Goal: Task Accomplishment & Management: Complete application form

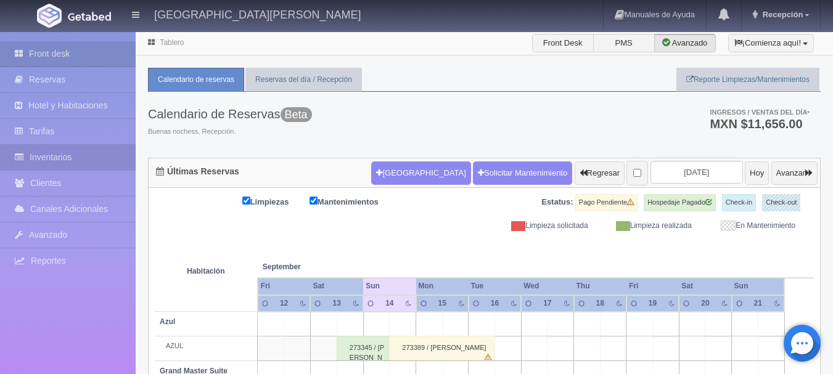
click at [84, 155] on link "Inventarios" at bounding box center [68, 157] width 136 height 25
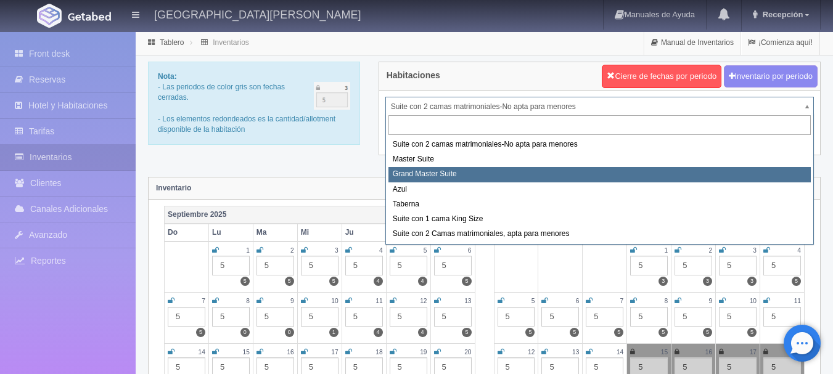
select select "1918"
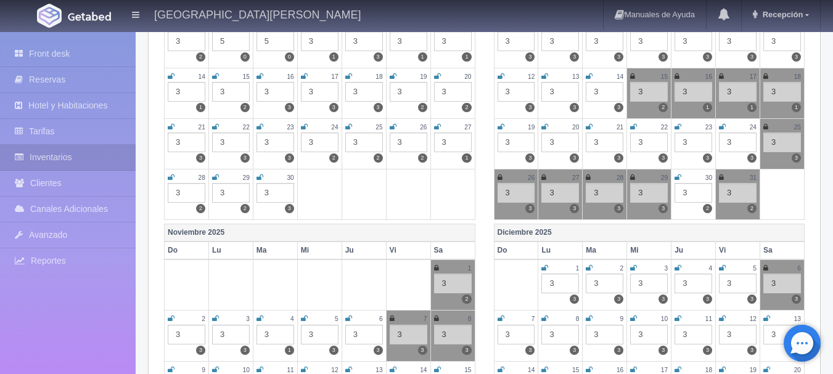
scroll to position [277, 0]
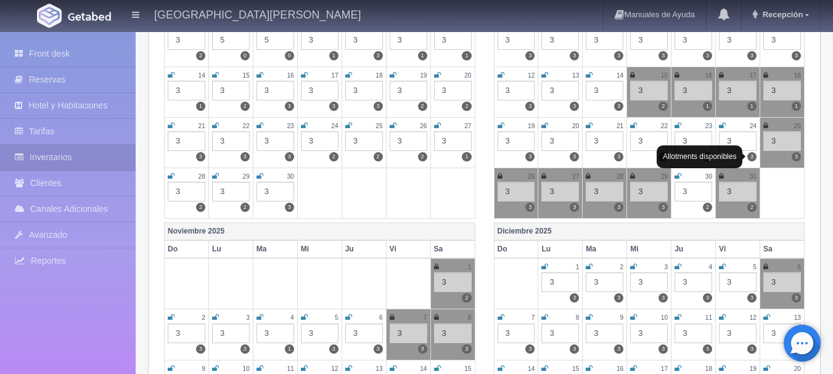
click at [752, 160] on label "3" at bounding box center [751, 156] width 9 height 9
click at [719, 174] on icon at bounding box center [721, 176] width 5 height 7
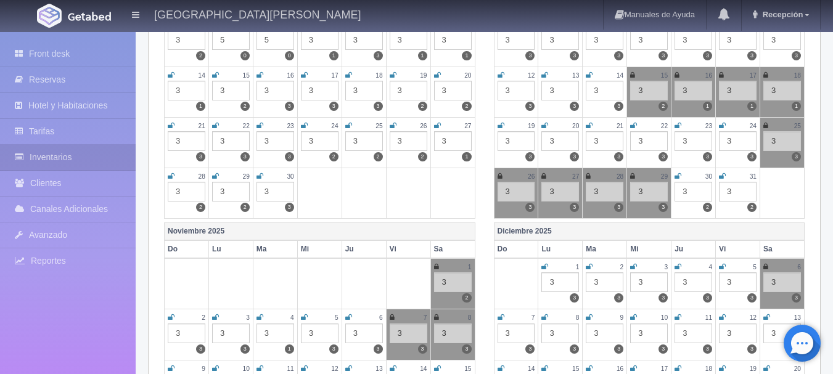
click at [434, 267] on icon at bounding box center [436, 266] width 5 height 7
click at [83, 14] on img at bounding box center [89, 16] width 43 height 9
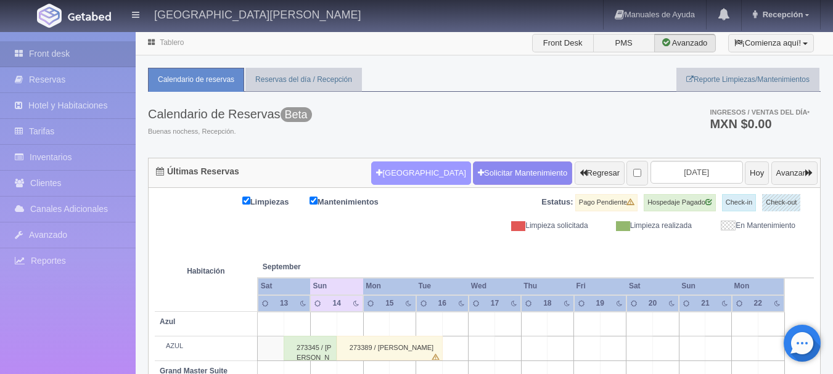
click at [395, 168] on button "Nueva Reserva" at bounding box center [420, 172] width 99 height 23
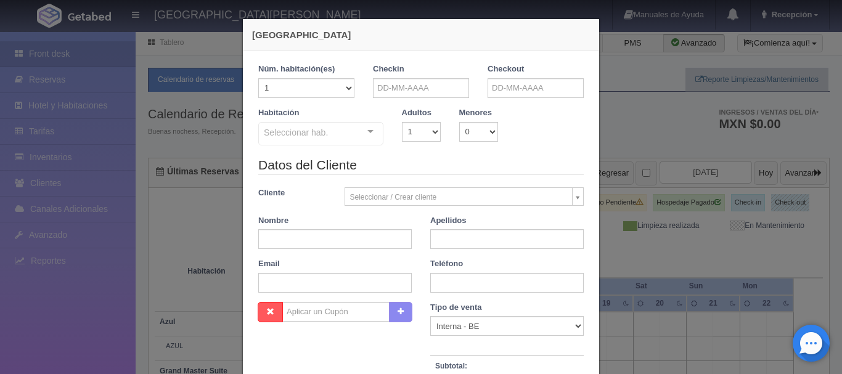
checkbox input "false"
click at [420, 96] on input "text" at bounding box center [421, 88] width 96 height 20
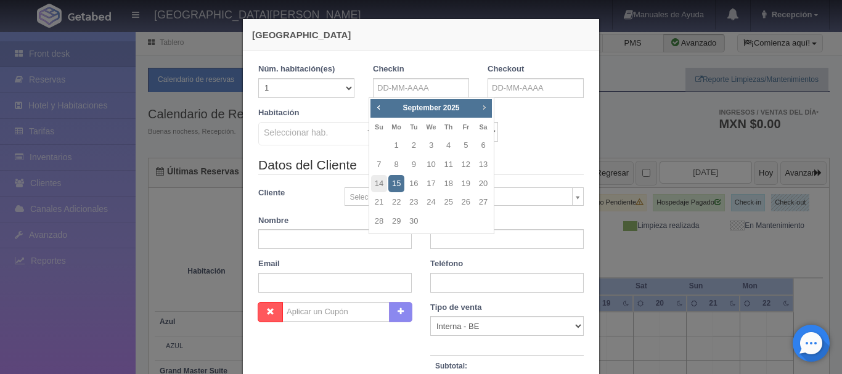
click at [484, 110] on span "Next" at bounding box center [484, 107] width 10 height 10
click at [465, 223] on link "31" at bounding box center [466, 222] width 16 height 18
type input "31-10-2025"
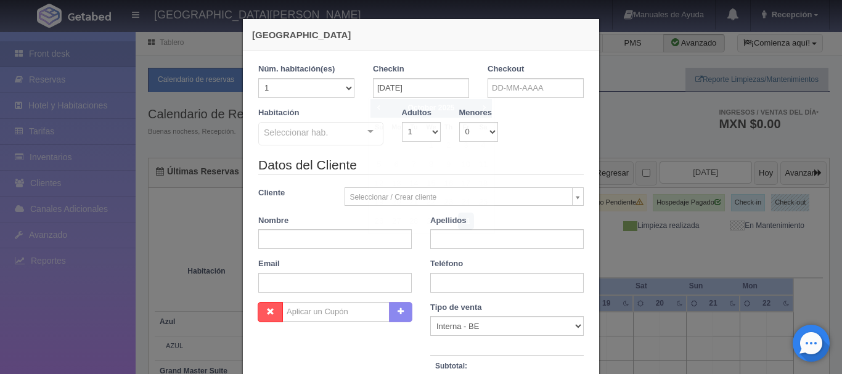
checkbox input "false"
click at [524, 86] on input "text" at bounding box center [535, 88] width 96 height 20
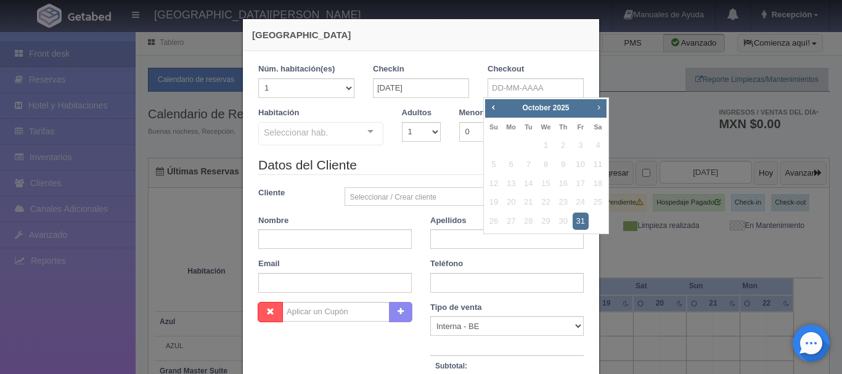
click at [601, 105] on span "Next" at bounding box center [598, 107] width 10 height 10
click at [492, 164] on link "2" at bounding box center [494, 165] width 16 height 18
type input "02-11-2025"
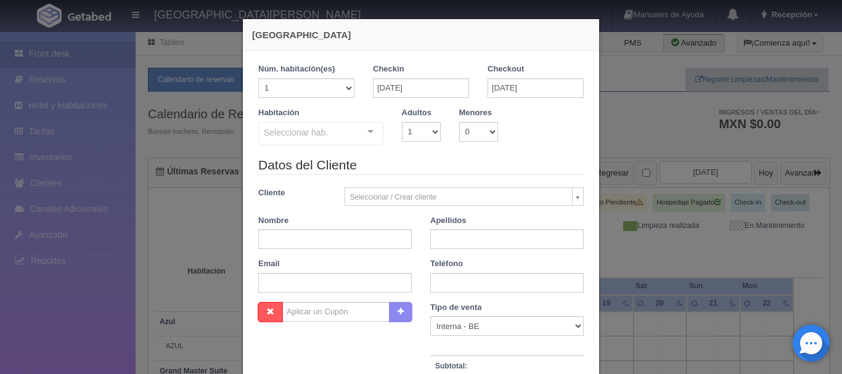
checkbox input "false"
click at [433, 134] on select "1 2 3 4 5 6 7 8 9 10" at bounding box center [421, 132] width 39 height 20
select select "2"
click at [402, 122] on select "1 2 3 4 5 6 7 8 9 10" at bounding box center [421, 132] width 39 height 20
click at [367, 124] on div "Suite con 2 camas matrimoniales-No apta para menores Suite con 2 camas matrimon…" at bounding box center [320, 135] width 125 height 27
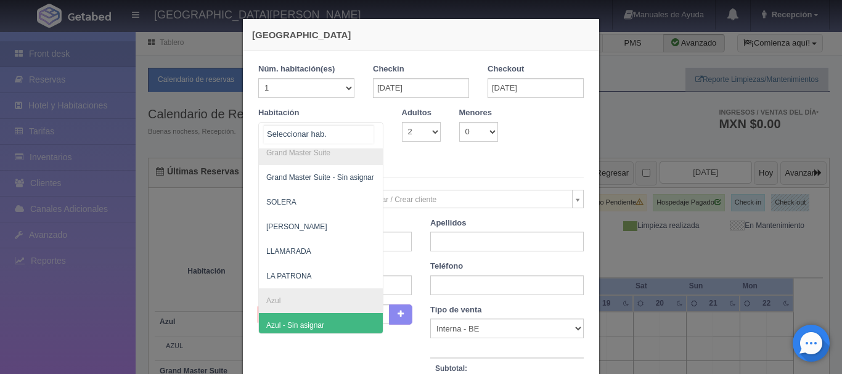
scroll to position [279, 0]
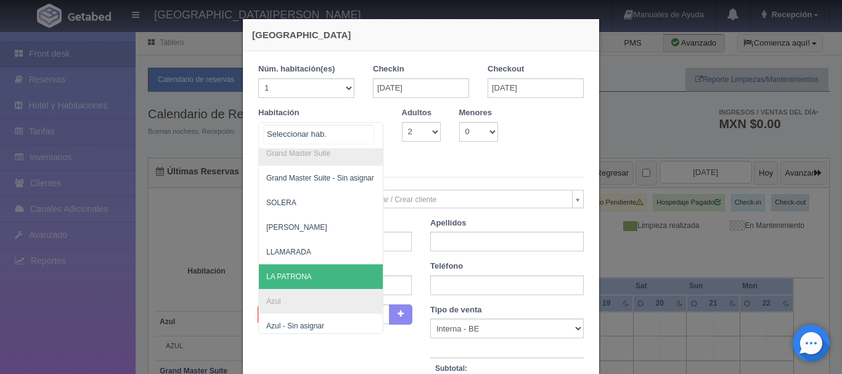
click at [291, 277] on span "LA PATRONA" at bounding box center [289, 276] width 46 height 9
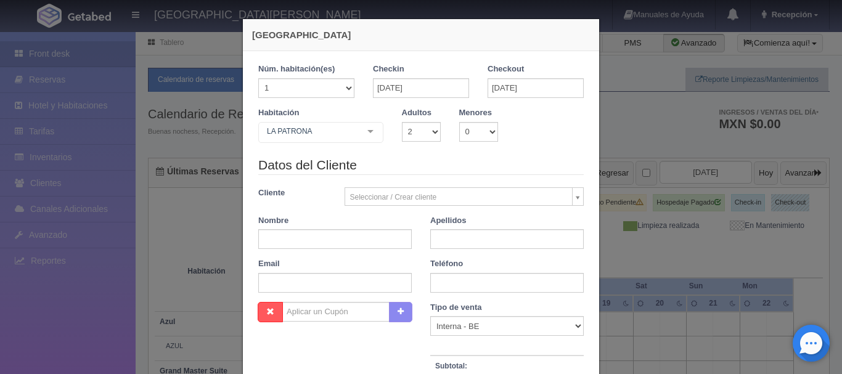
checkbox input "false"
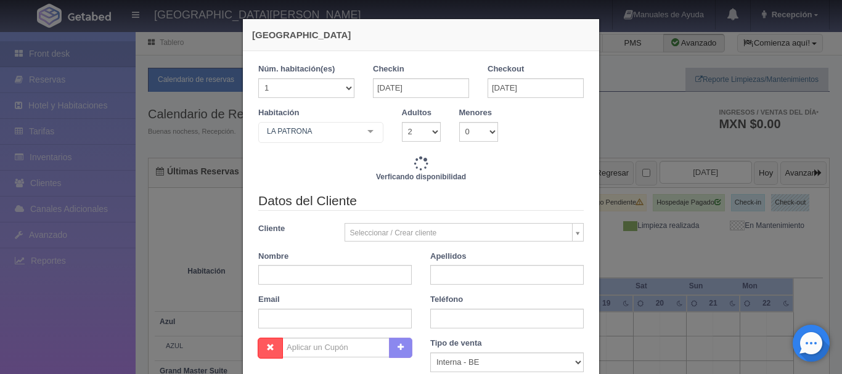
type input "13680.00"
checkbox input "false"
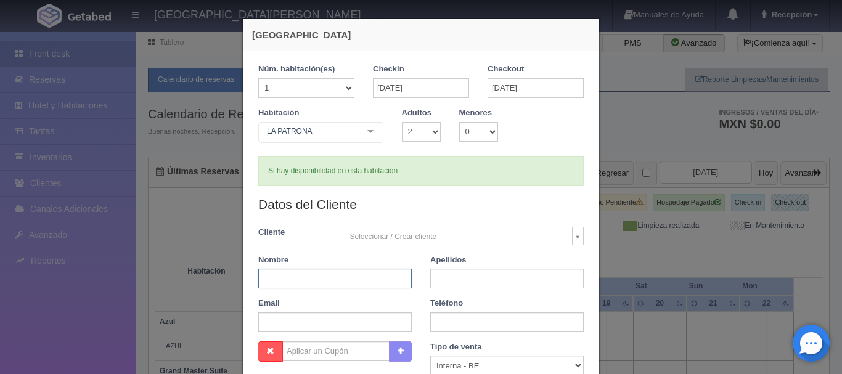
click at [314, 280] on input "text" at bounding box center [334, 279] width 153 height 20
type input "A"
type input "OSCAR"
type input "GARCÍA"
click at [459, 325] on input "text" at bounding box center [506, 322] width 153 height 20
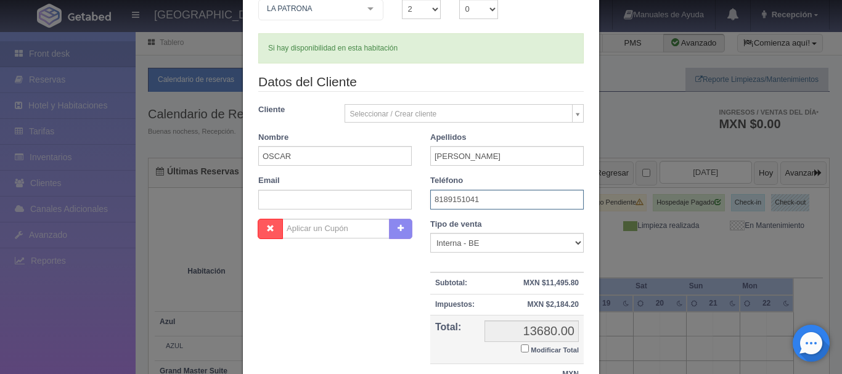
scroll to position [232, 0]
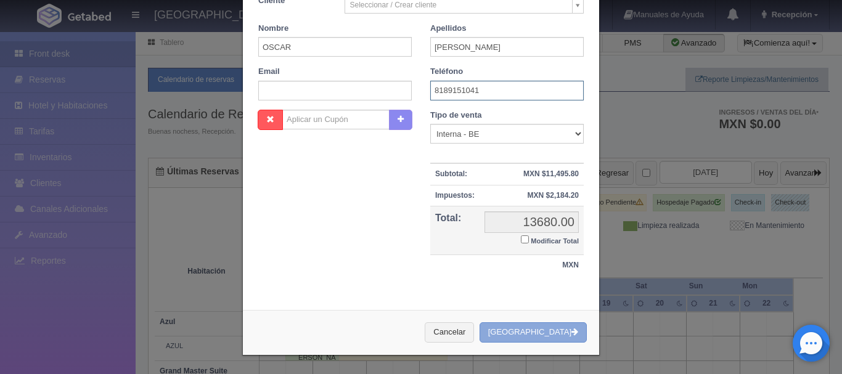
type input "8189151041"
click at [571, 333] on icon "button" at bounding box center [574, 332] width 7 height 8
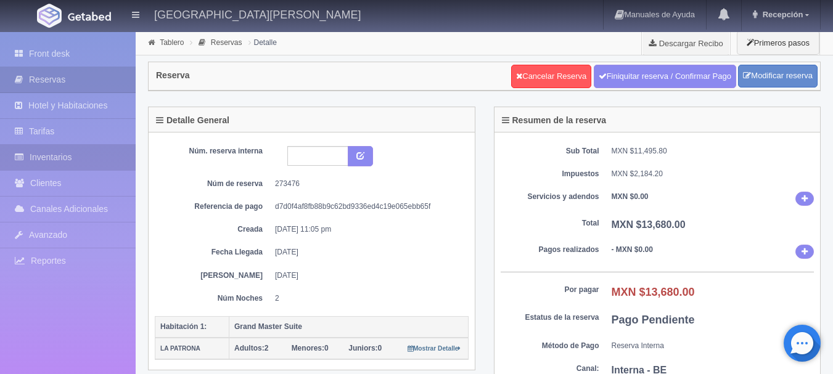
click at [82, 165] on link "Inventarios" at bounding box center [68, 157] width 136 height 25
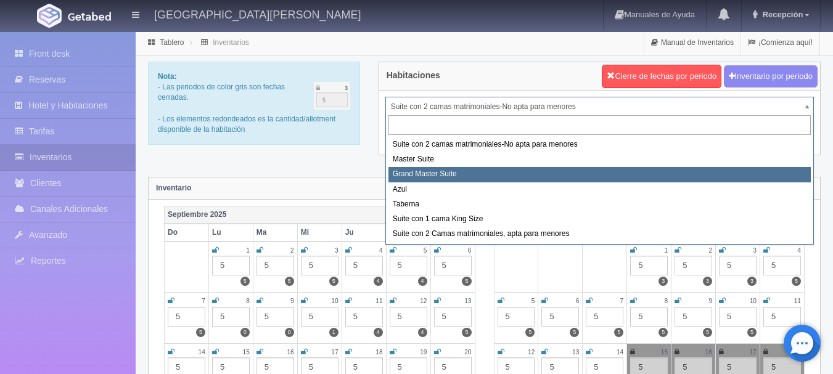
select select "1918"
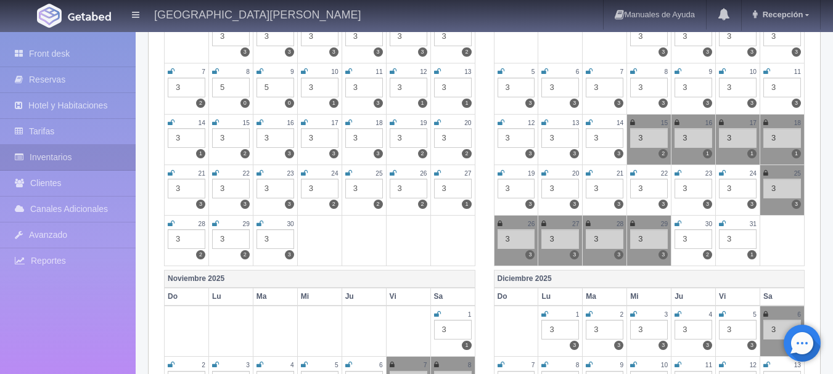
scroll to position [232, 0]
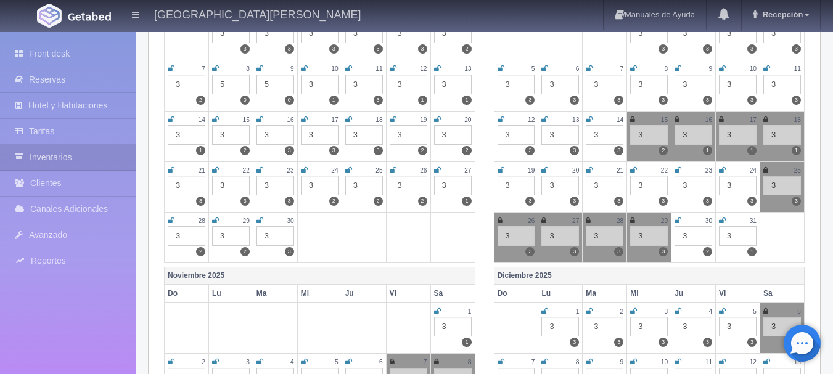
click at [720, 223] on icon at bounding box center [722, 220] width 7 height 7
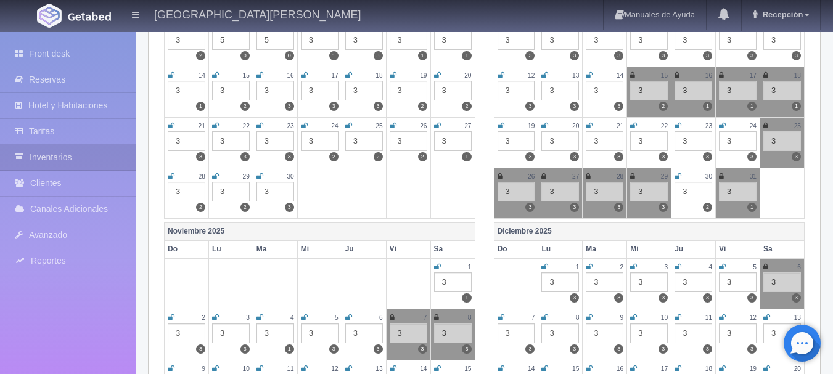
scroll to position [277, 0]
click at [436, 265] on icon at bounding box center [437, 266] width 7 height 7
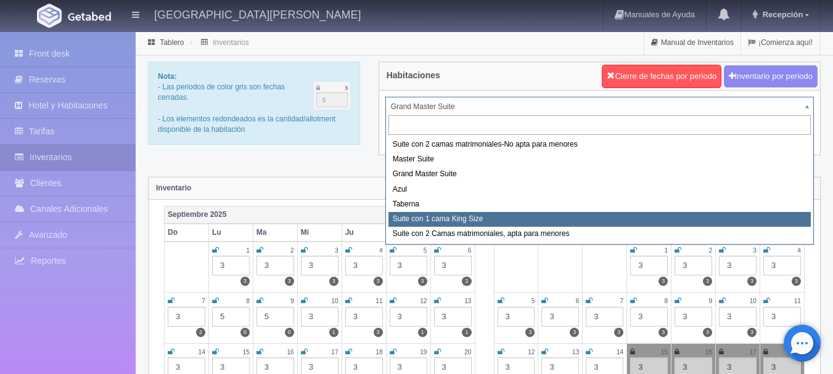
select select "1921"
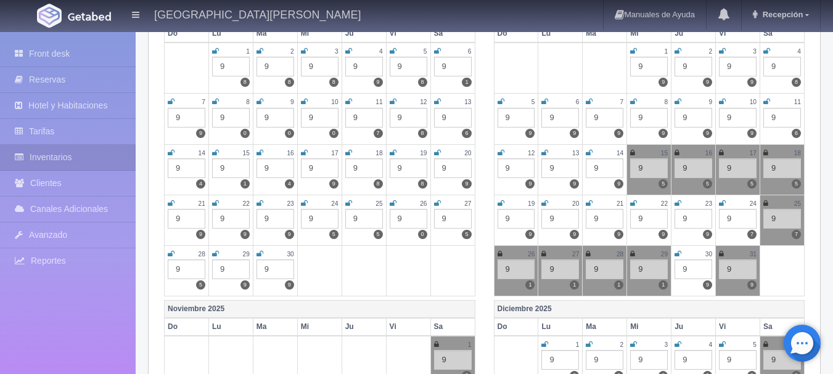
scroll to position [246, 0]
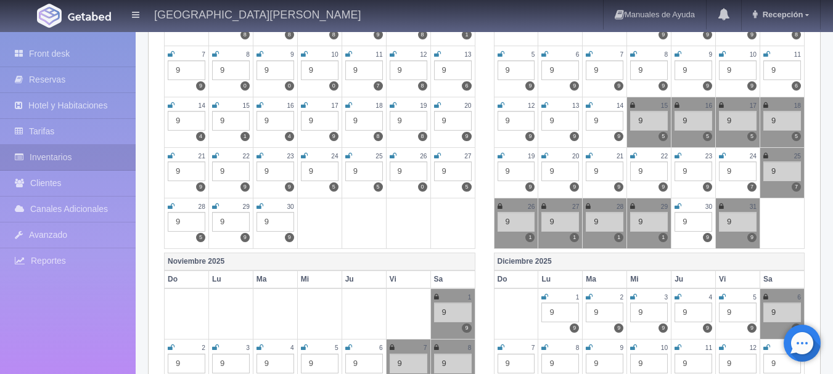
click at [719, 208] on icon at bounding box center [721, 206] width 5 height 7
click at [434, 298] on icon at bounding box center [436, 296] width 5 height 7
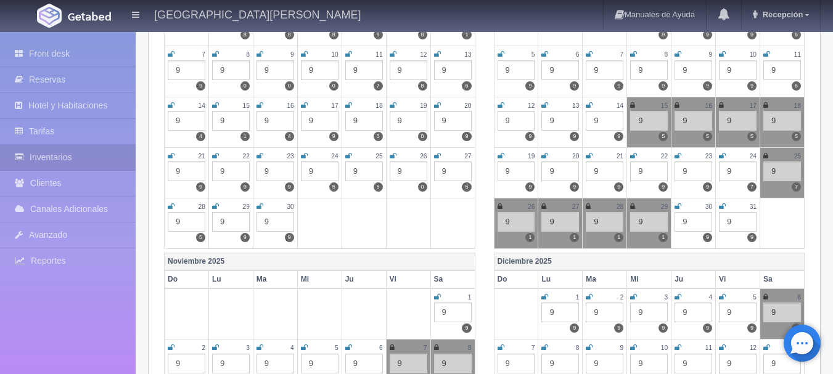
click at [76, 18] on img at bounding box center [89, 16] width 43 height 9
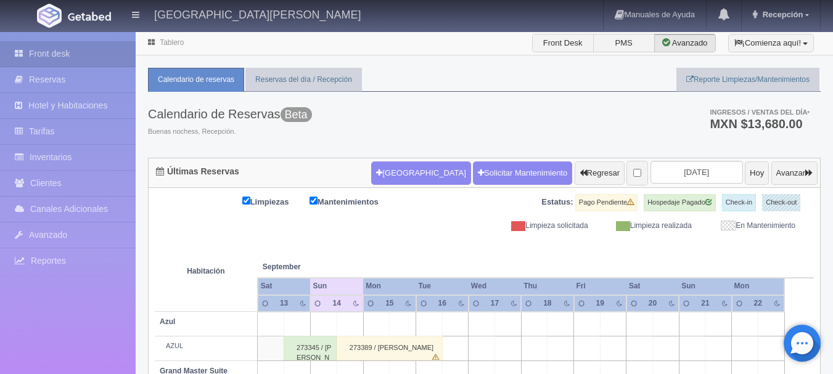
click at [395, 185] on form "[GEOGRAPHIC_DATA] Solicitar Mantenimiento Regresar [DATE] [DATE] Avanzar" at bounding box center [594, 173] width 446 height 26
click at [389, 169] on button "[GEOGRAPHIC_DATA]" at bounding box center [420, 172] width 99 height 23
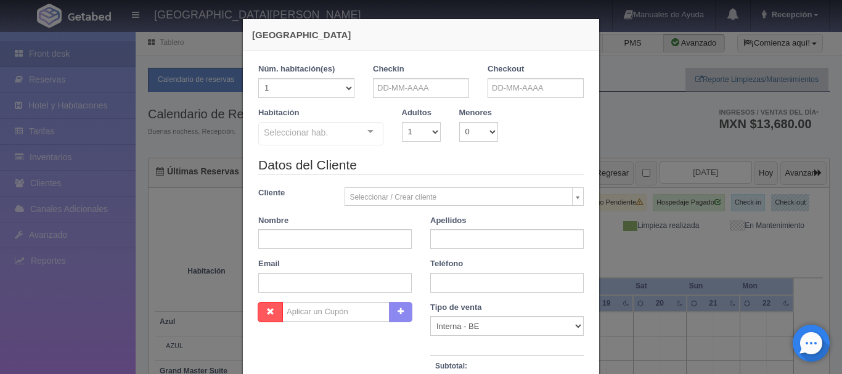
checkbox input "false"
click at [436, 88] on input "text" at bounding box center [421, 88] width 96 height 20
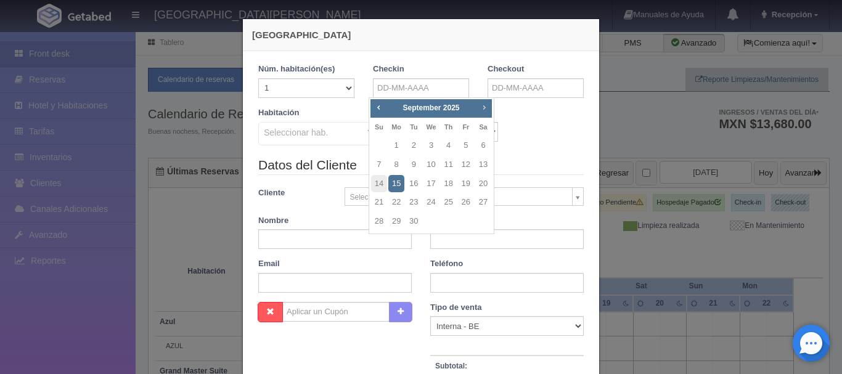
click at [486, 107] on span "Next" at bounding box center [484, 107] width 10 height 10
click at [462, 222] on link "31" at bounding box center [466, 222] width 16 height 18
type input "[DATE]"
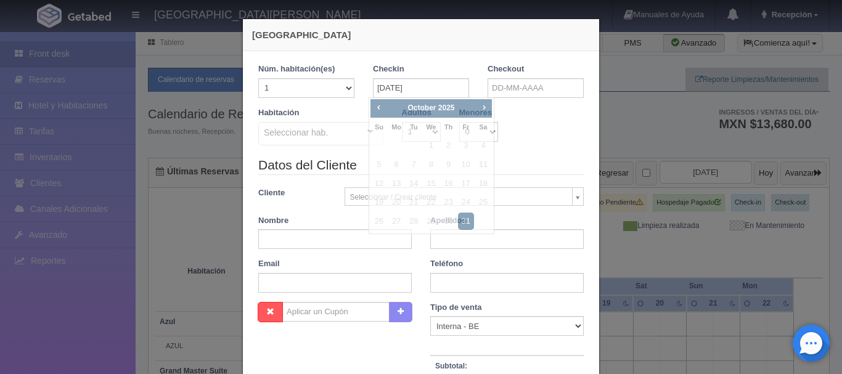
checkbox input "false"
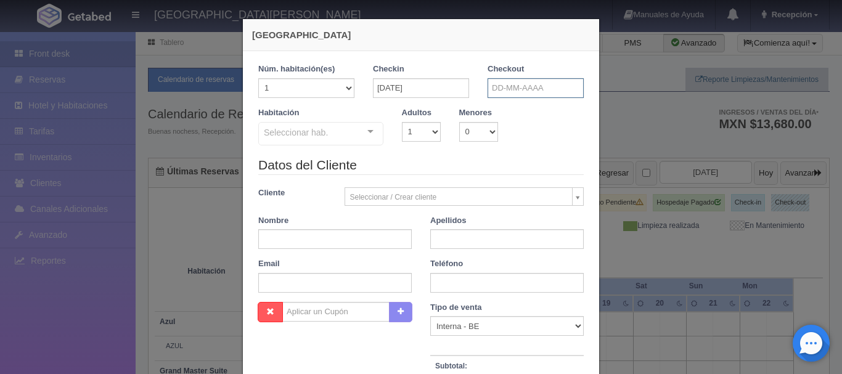
click at [540, 88] on input "text" at bounding box center [535, 88] width 96 height 20
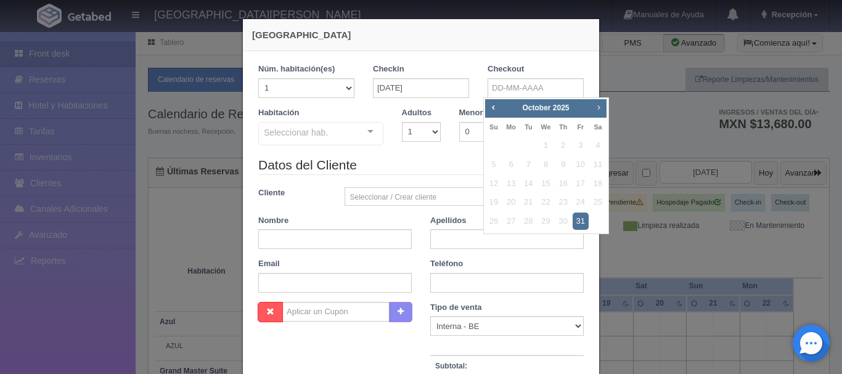
click at [596, 107] on span "Next" at bounding box center [598, 107] width 10 height 10
click at [494, 160] on link "2" at bounding box center [494, 165] width 16 height 18
type input "02-11-2025"
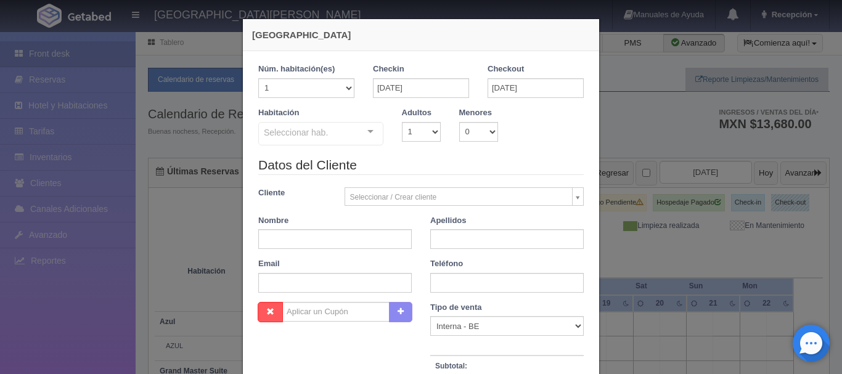
checkbox input "false"
click at [432, 130] on select "1 2 3 4 5 6 7 8 9 10" at bounding box center [421, 132] width 39 height 20
select select "2"
click at [402, 122] on select "1 2 3 4 5 6 7 8 9 10" at bounding box center [421, 132] width 39 height 20
click at [367, 135] on div "Seleccionar hab. Suite con 2 camas matrimoniales-No apta para menores Suite con…" at bounding box center [320, 134] width 125 height 25
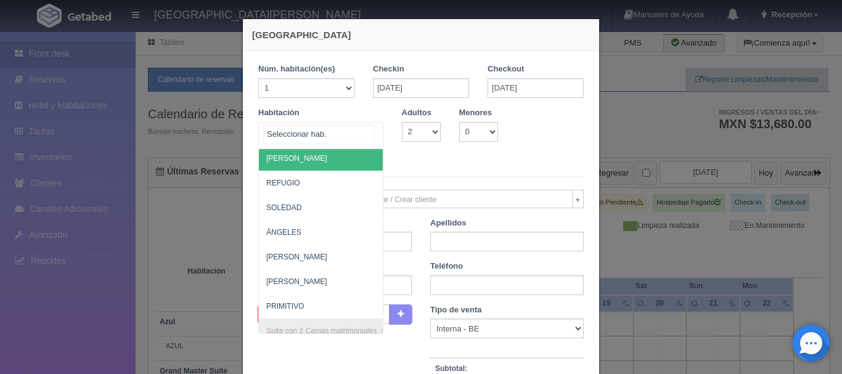
scroll to position [645, 0]
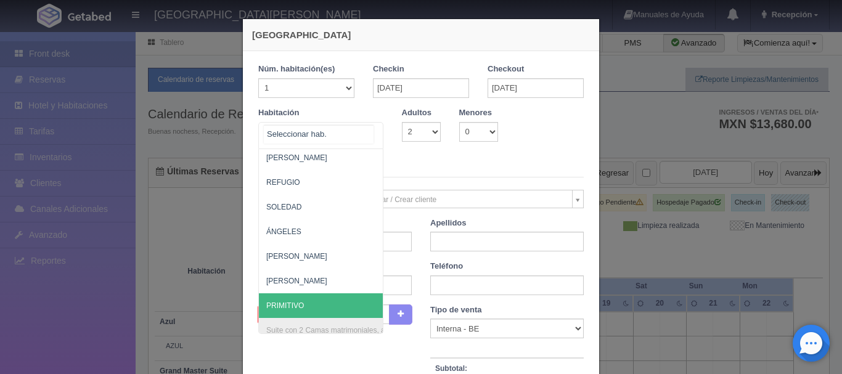
click at [299, 309] on span "PRIMITIVO" at bounding box center [380, 305] width 243 height 25
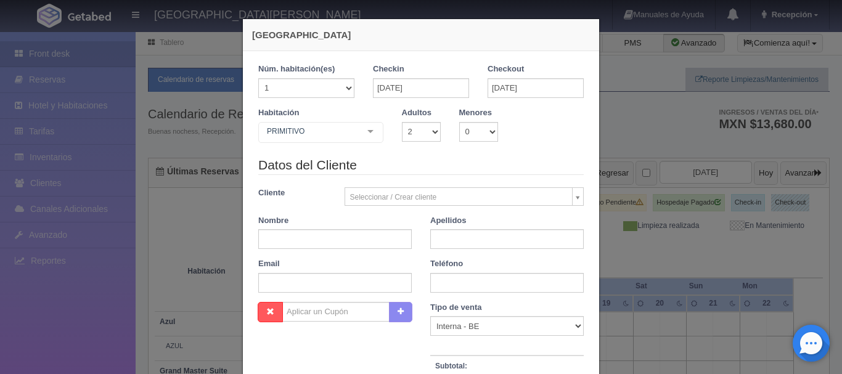
checkbox input "false"
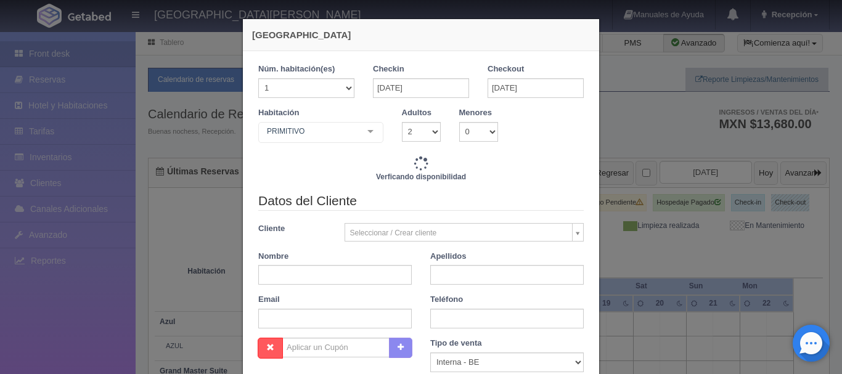
type input "9520.00"
checkbox input "false"
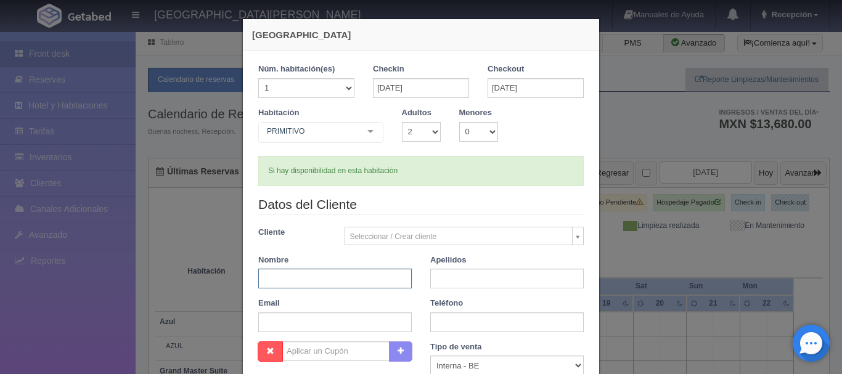
click at [317, 279] on input "text" at bounding box center [334, 279] width 153 height 20
type input "REGINALDO"
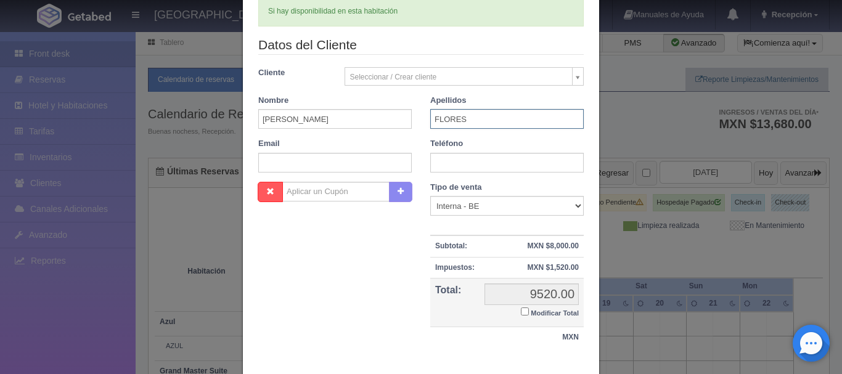
scroll to position [232, 0]
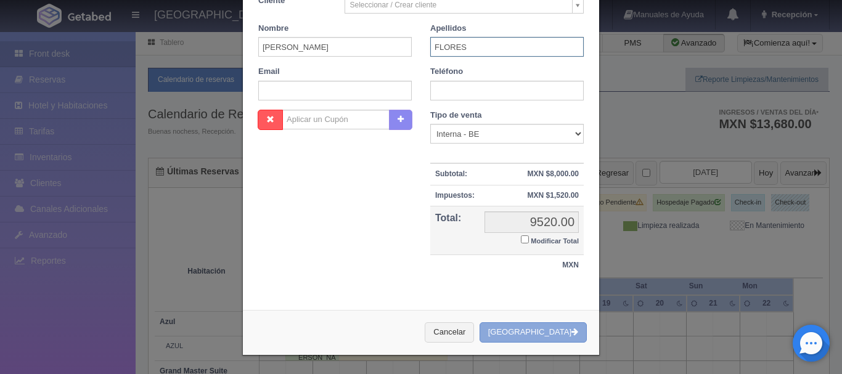
type input "FLORES"
click at [539, 333] on button "Crear Reserva" at bounding box center [532, 332] width 107 height 20
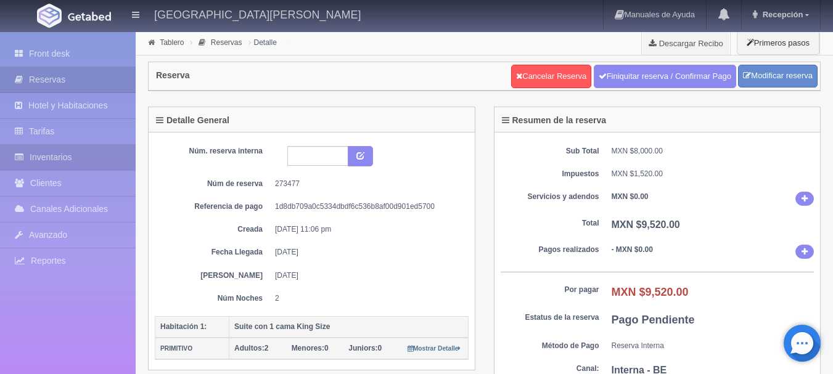
click at [89, 158] on link "Inventarios" at bounding box center [68, 157] width 136 height 25
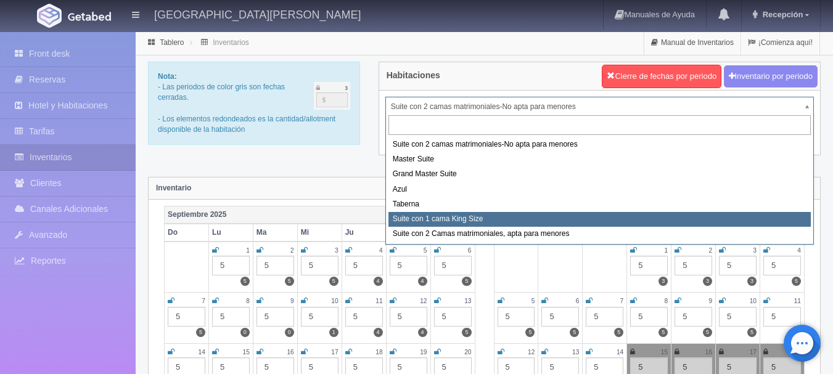
select select "1921"
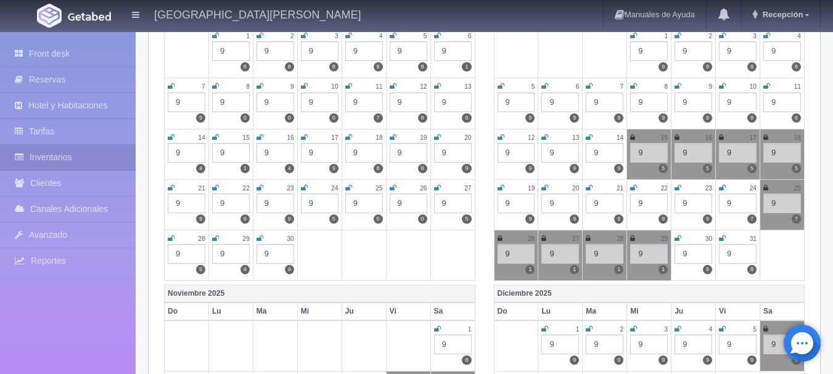
scroll to position [222, 0]
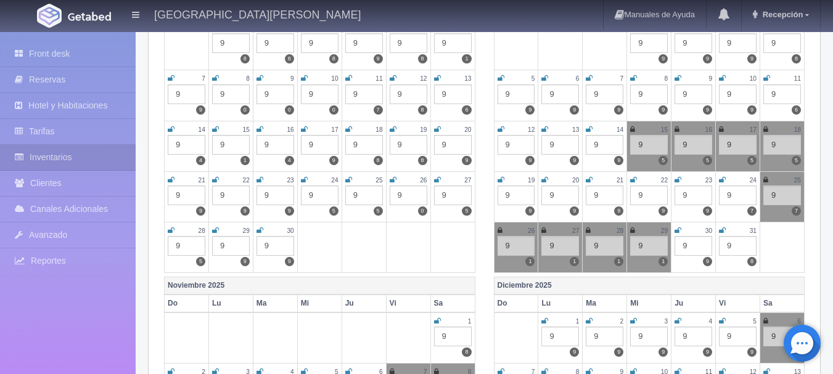
click at [723, 230] on icon at bounding box center [722, 230] width 7 height 7
click at [437, 322] on icon at bounding box center [437, 320] width 7 height 7
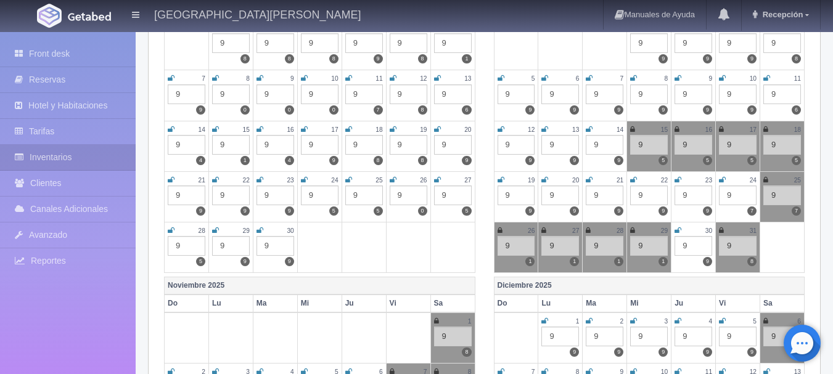
click at [84, 15] on img at bounding box center [89, 16] width 43 height 9
